Goal: Information Seeking & Learning: Learn about a topic

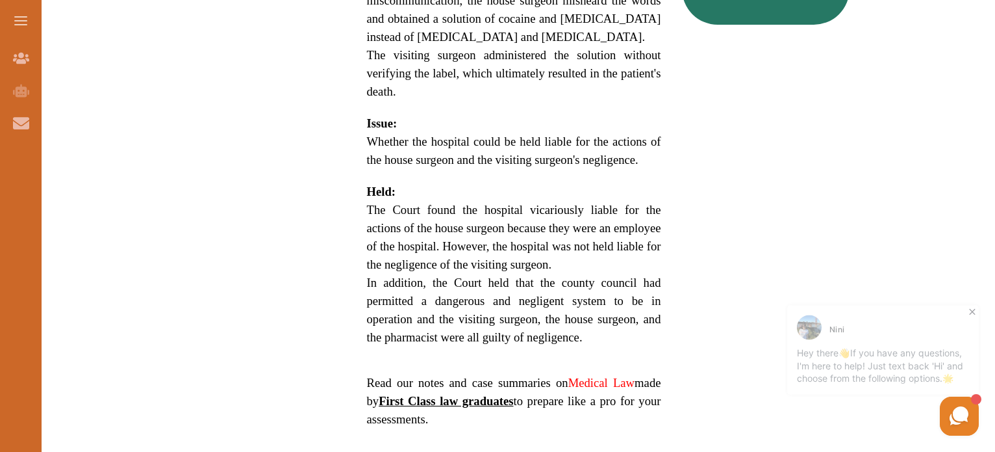
scroll to position [888, 0]
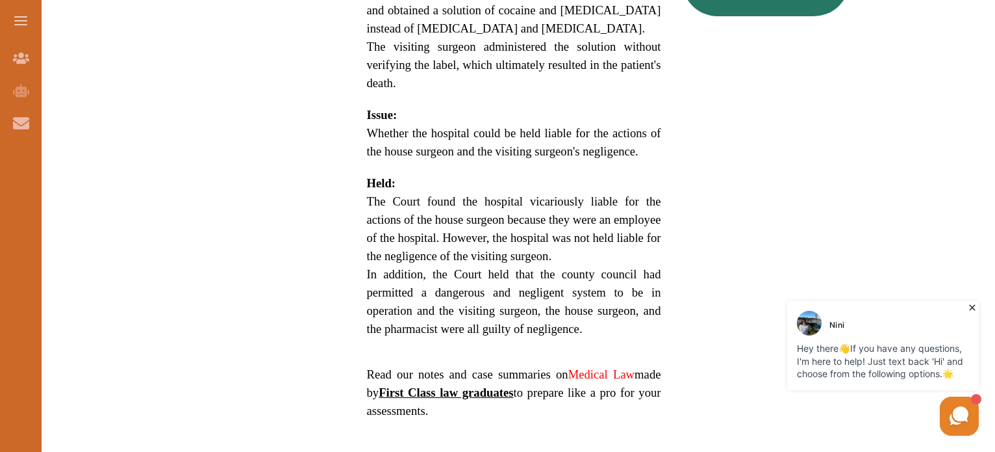
click at [576, 126] on span "Whether the hospital could be held liable for the actions of the house surgeon …" at bounding box center [514, 142] width 294 height 32
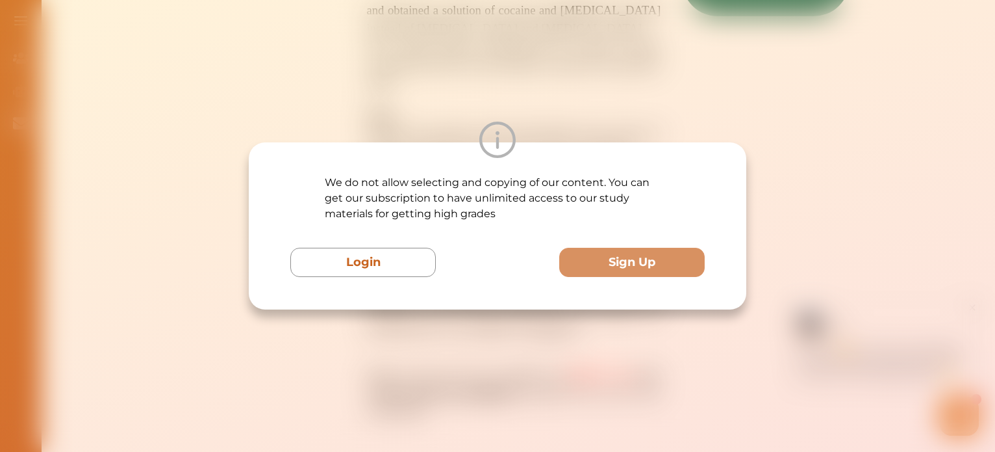
scroll to position [563, 0]
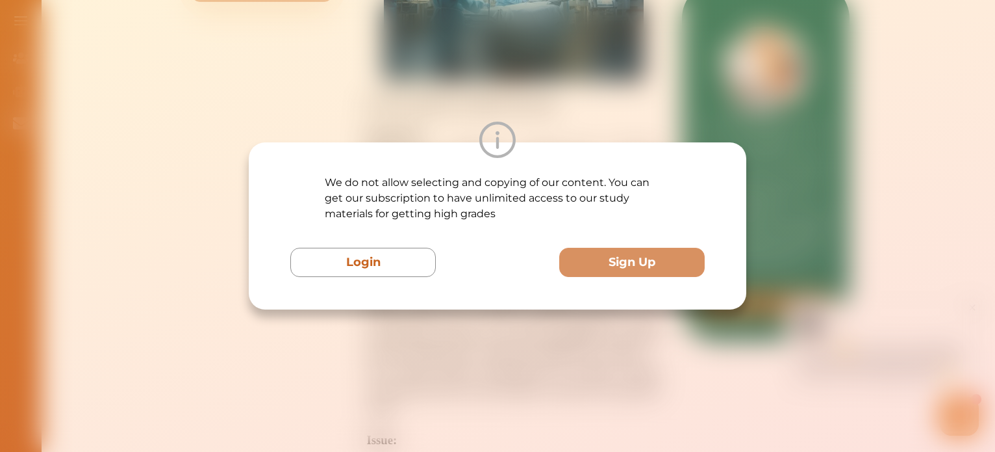
click at [386, 279] on div "We do not allow selecting and copying of our content. You can get our subscript…" at bounding box center [498, 225] width 498 height 167
click at [346, 109] on div "We do not allow selecting and copying of our content. You can get our subscript…" at bounding box center [497, 226] width 995 height 452
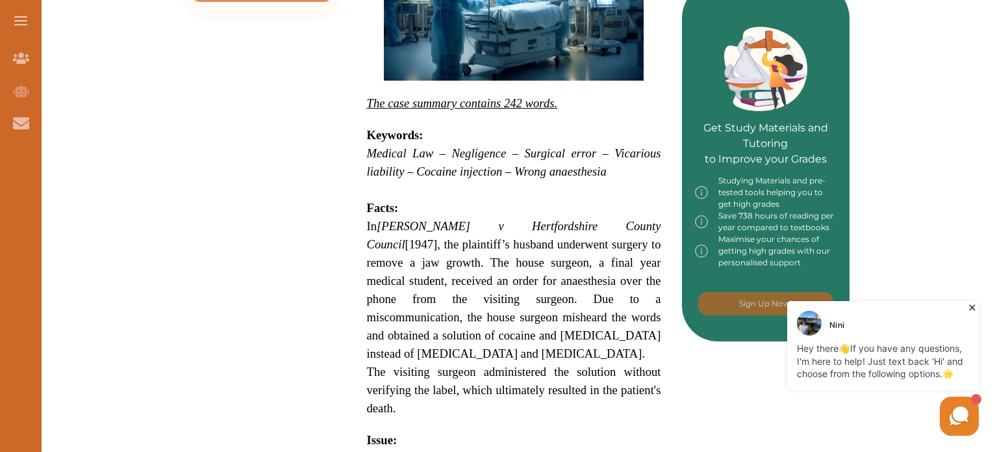
drag, startPoint x: 415, startPoint y: 168, endPoint x: 440, endPoint y: 214, distance: 51.8
click at [440, 214] on p "[PERSON_NAME] v Hertfordshire County Council [1947] 1 KB 598 is a Medical Law c…" at bounding box center [514, 282] width 294 height 951
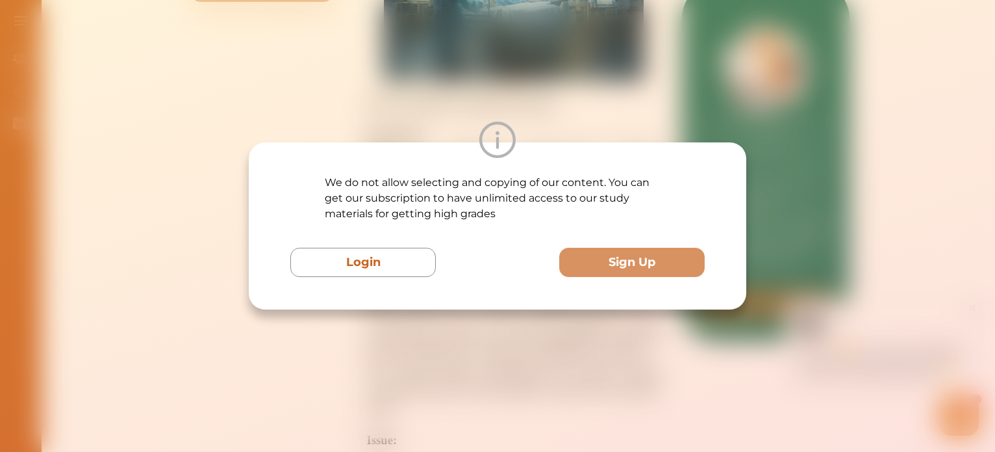
click at [576, 118] on div "We do not allow selecting and copying of our content. You can get our subscript…" at bounding box center [497, 226] width 995 height 452
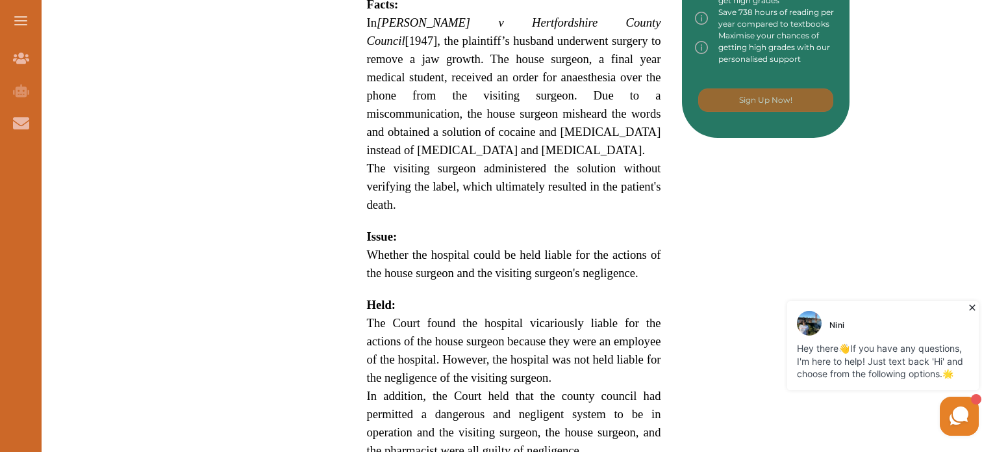
scroll to position [843, 0]
